Goal: Browse casually: Explore the website without a specific task or goal

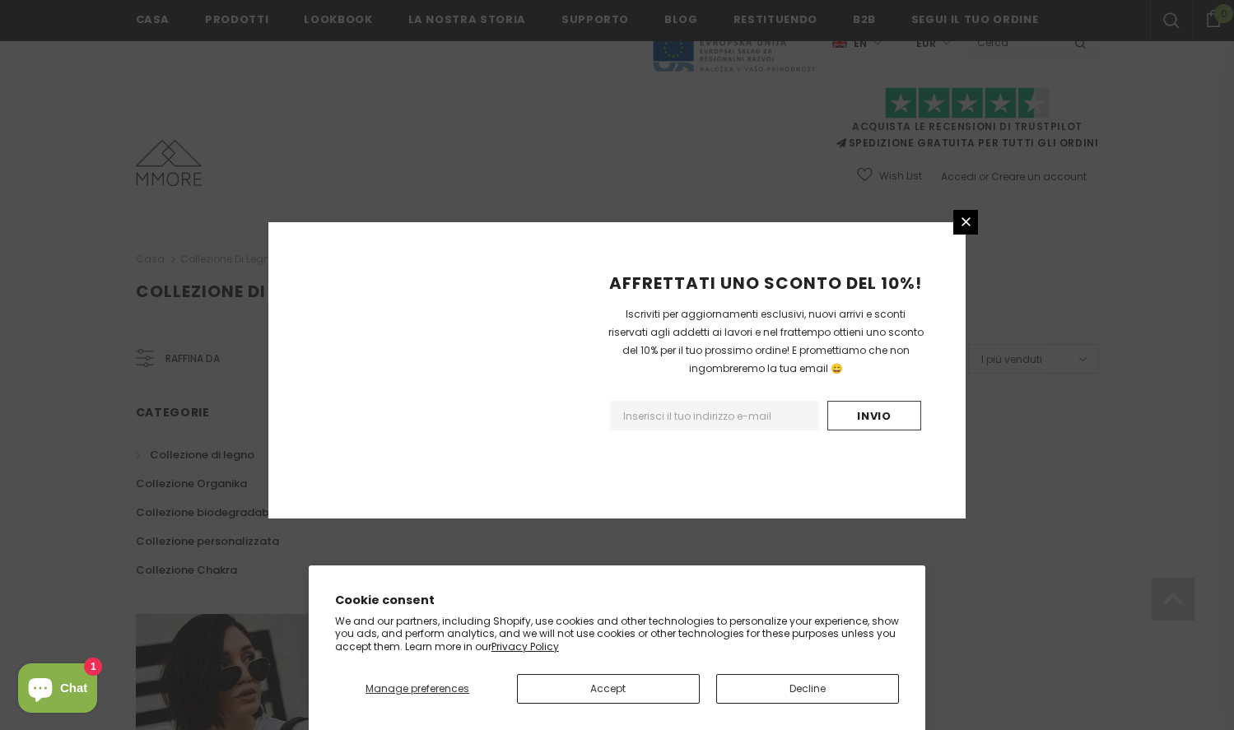
scroll to position [957, 0]
